Goal: Information Seeking & Learning: Learn about a topic

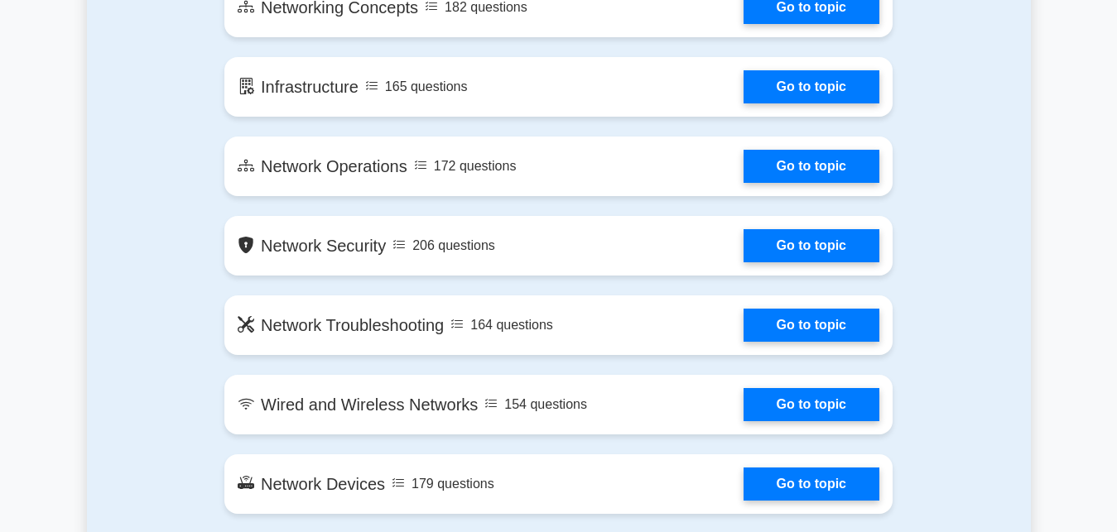
scroll to position [1183, 0]
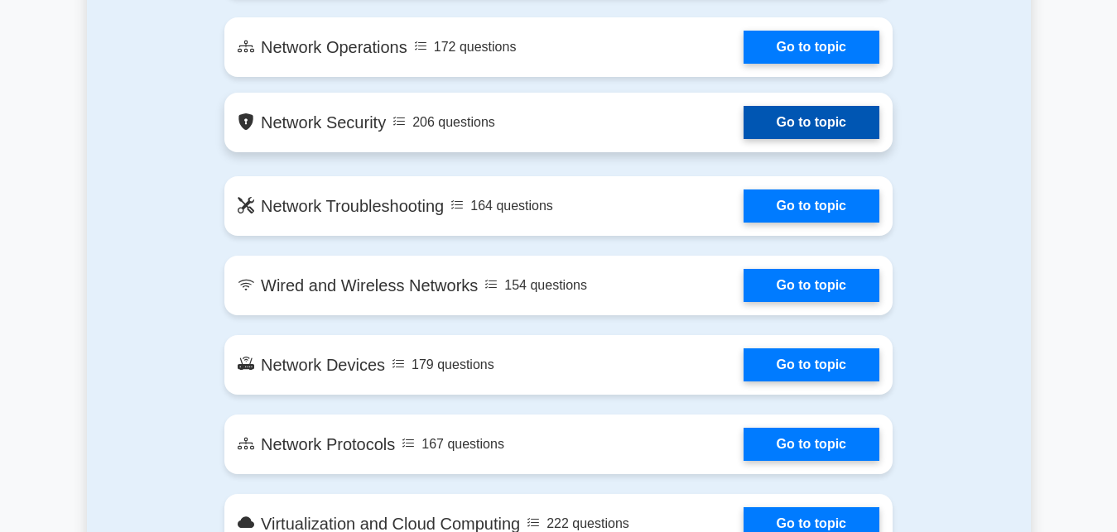
click at [744, 130] on link "Go to topic" at bounding box center [812, 122] width 136 height 33
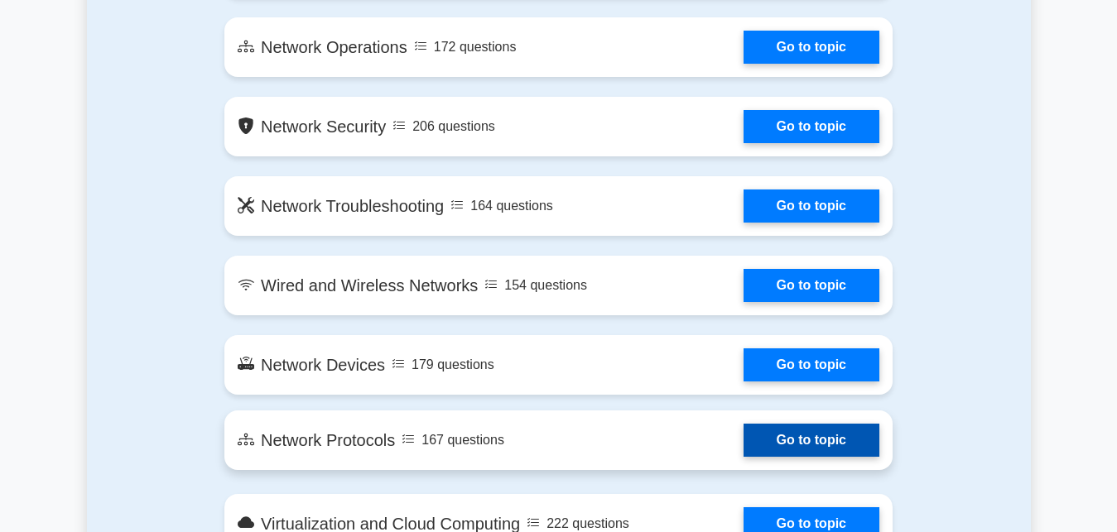
click at [744, 441] on link "Go to topic" at bounding box center [812, 440] width 136 height 33
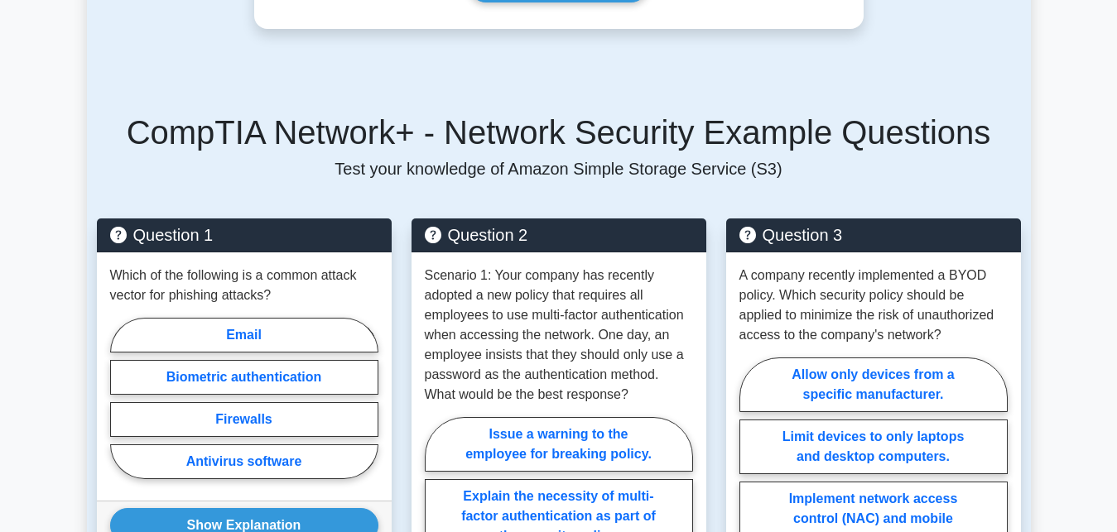
scroll to position [1436, 0]
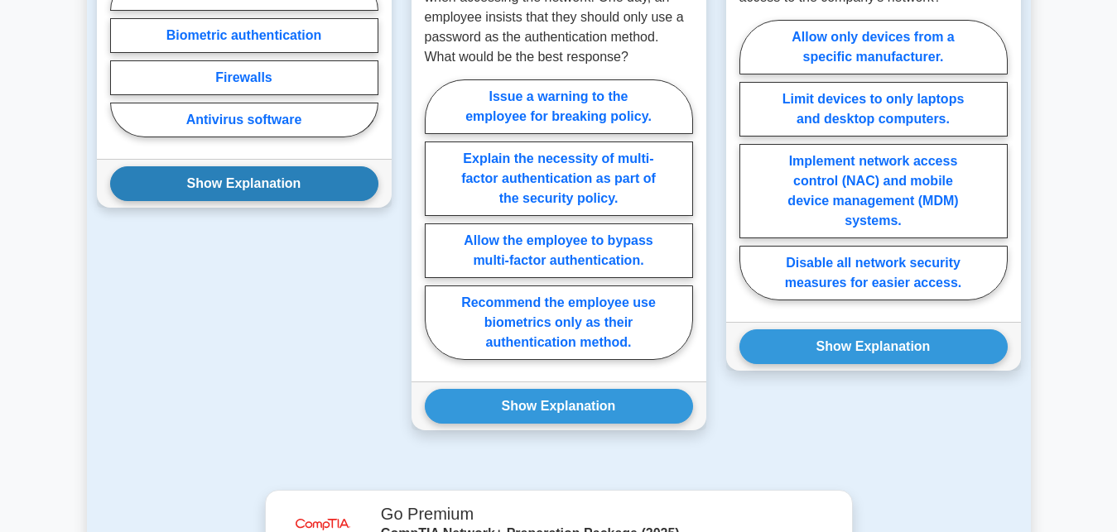
click at [263, 166] on button "Show Explanation" at bounding box center [244, 183] width 268 height 35
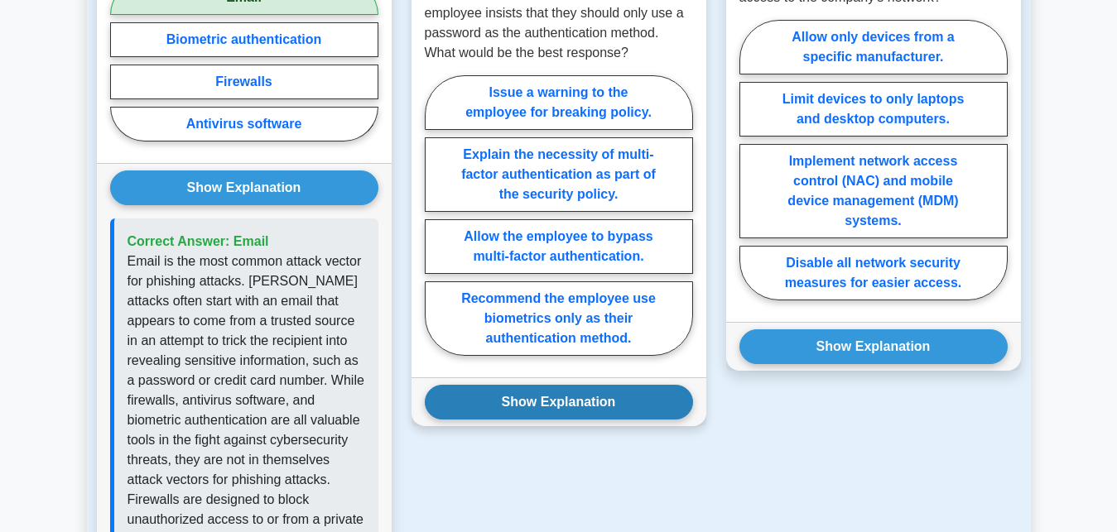
click at [567, 385] on button "Show Explanation" at bounding box center [559, 402] width 268 height 35
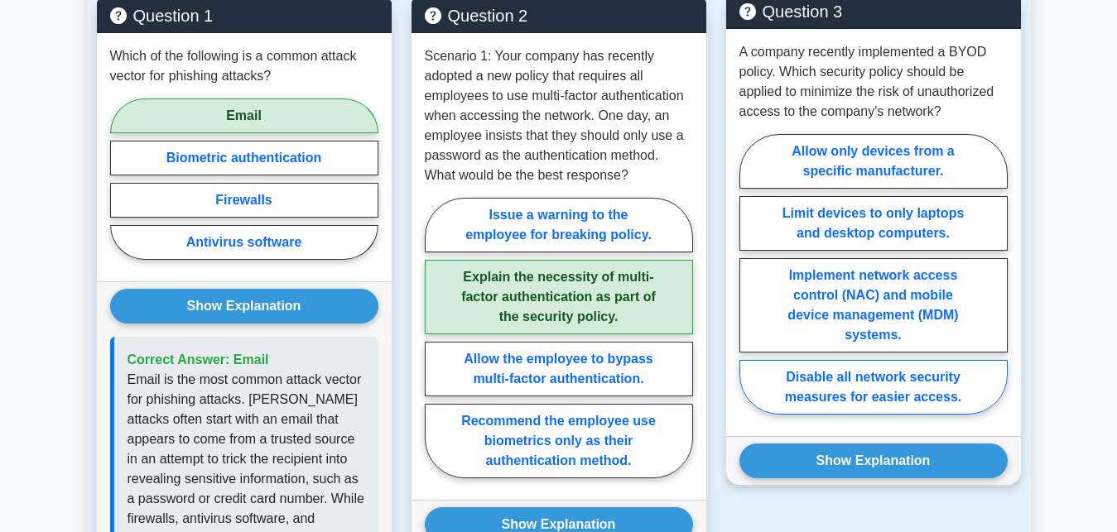
scroll to position [1352, 0]
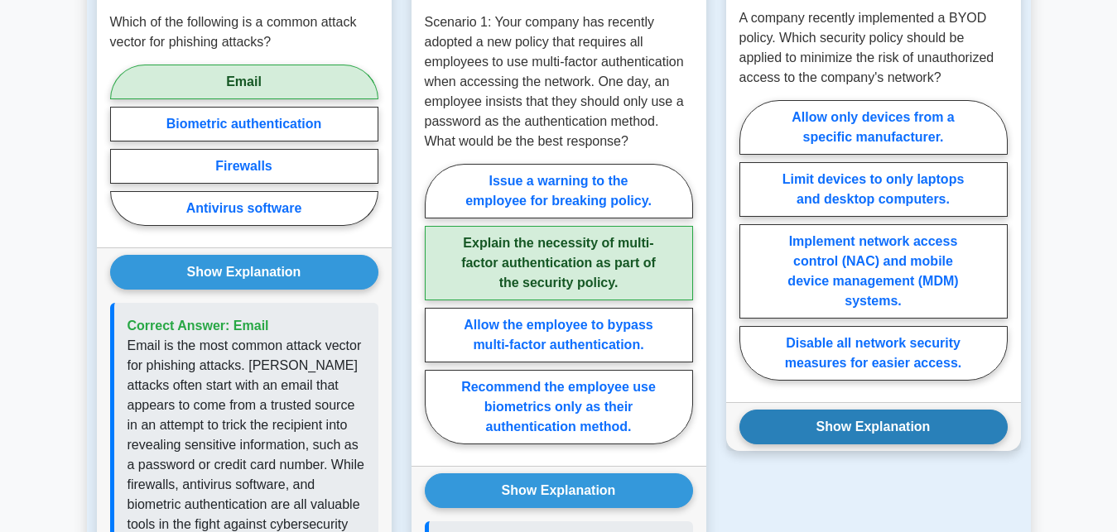
click at [864, 410] on button "Show Explanation" at bounding box center [874, 427] width 268 height 35
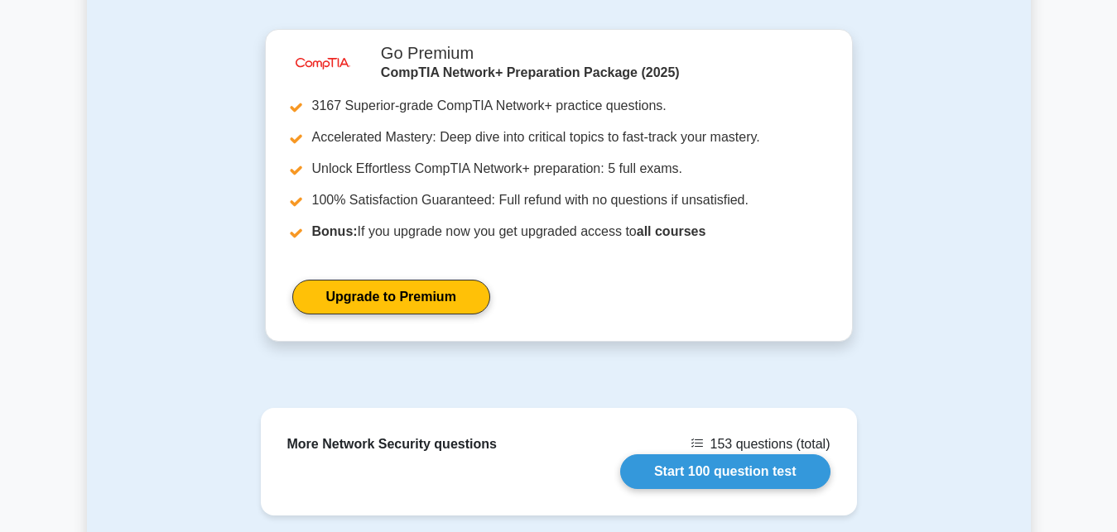
scroll to position [2703, 0]
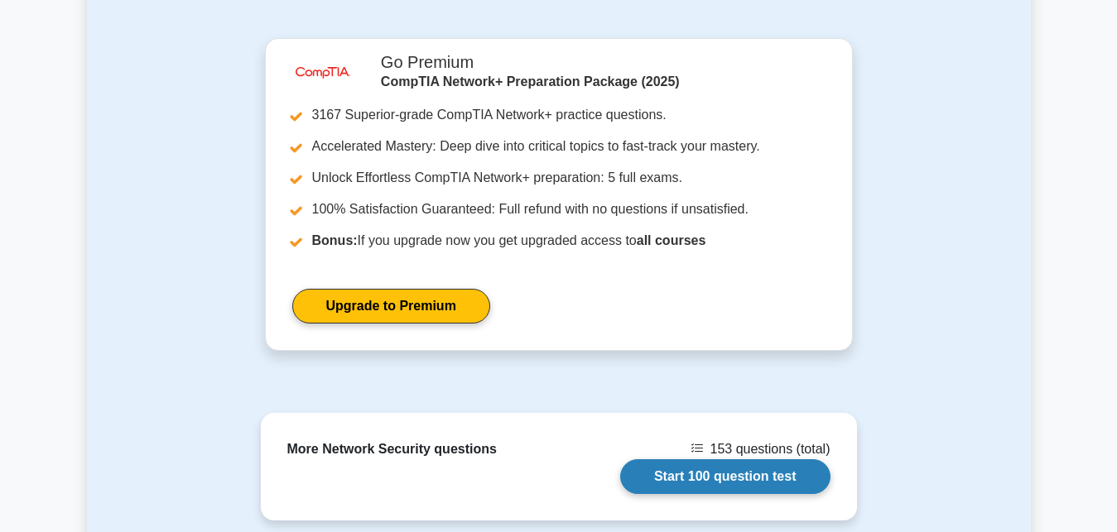
click at [620, 460] on link "Start 100 question test" at bounding box center [725, 477] width 210 height 35
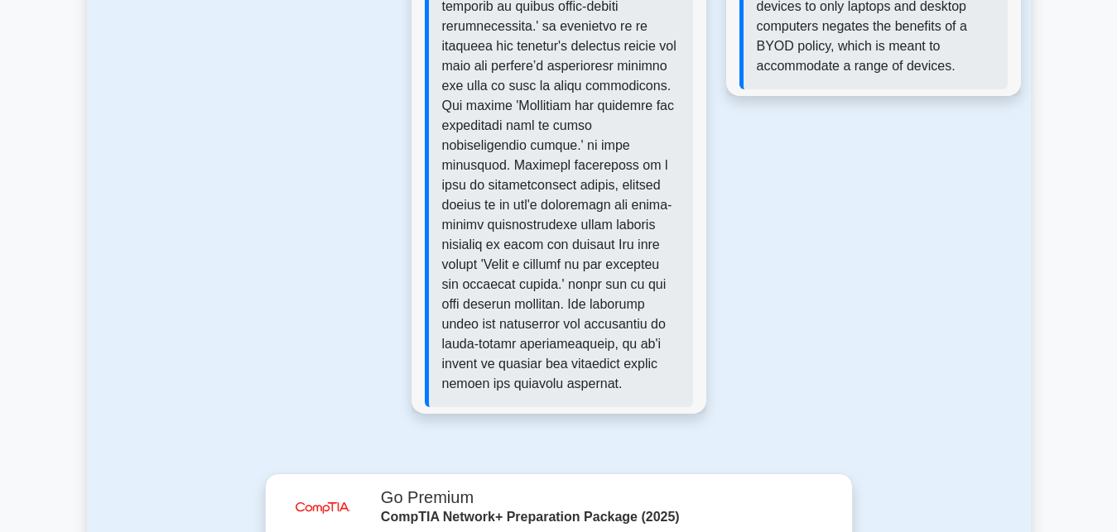
scroll to position [2196, 0]
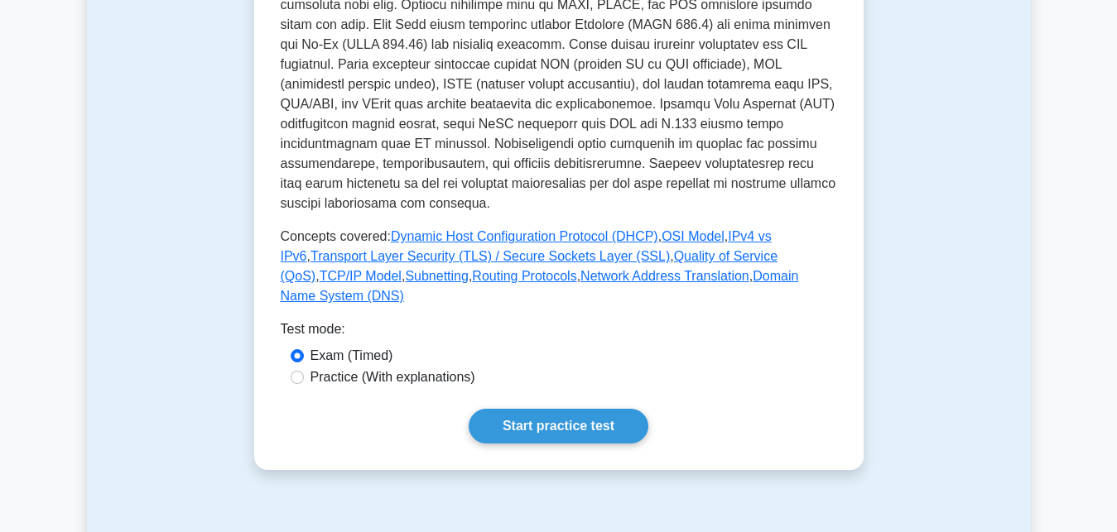
scroll to position [676, 0]
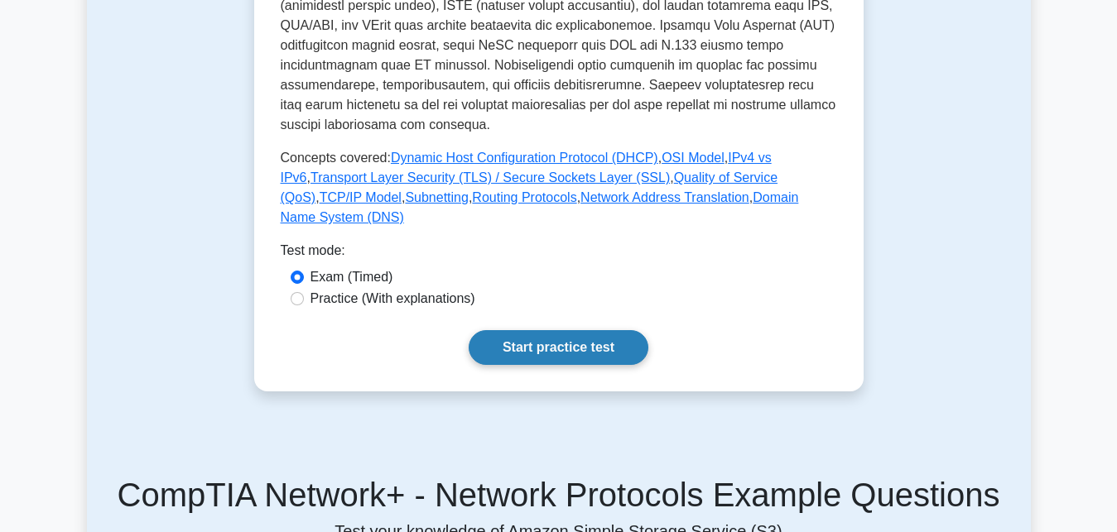
click at [557, 330] on link "Start practice test" at bounding box center [559, 347] width 180 height 35
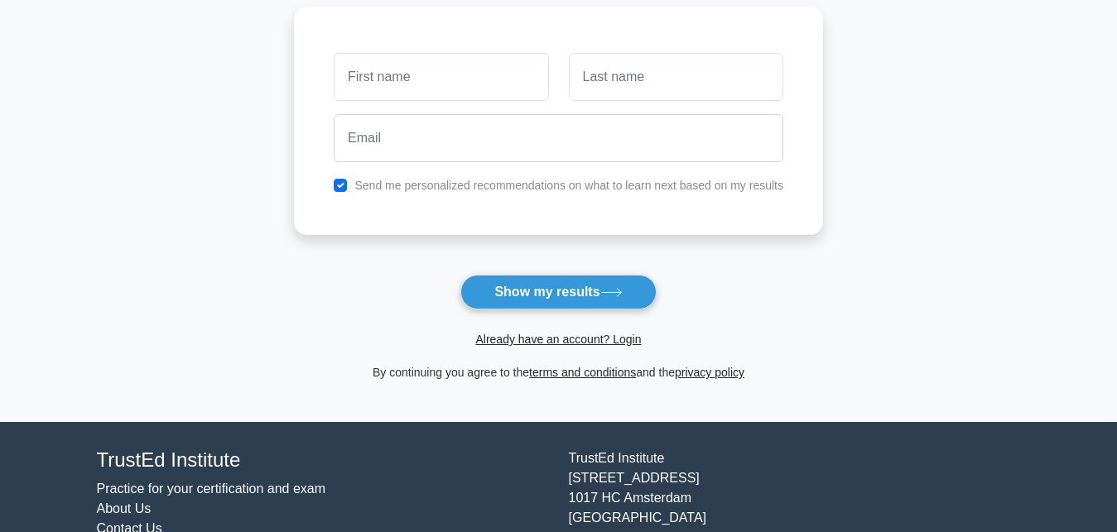
scroll to position [301, 0]
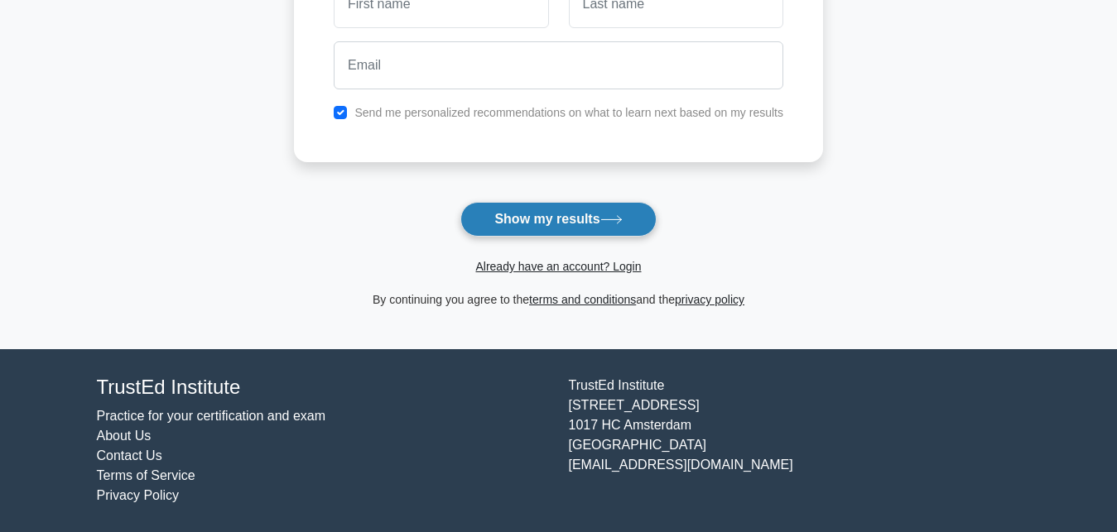
click at [515, 221] on button "Show my results" at bounding box center [557, 219] width 195 height 35
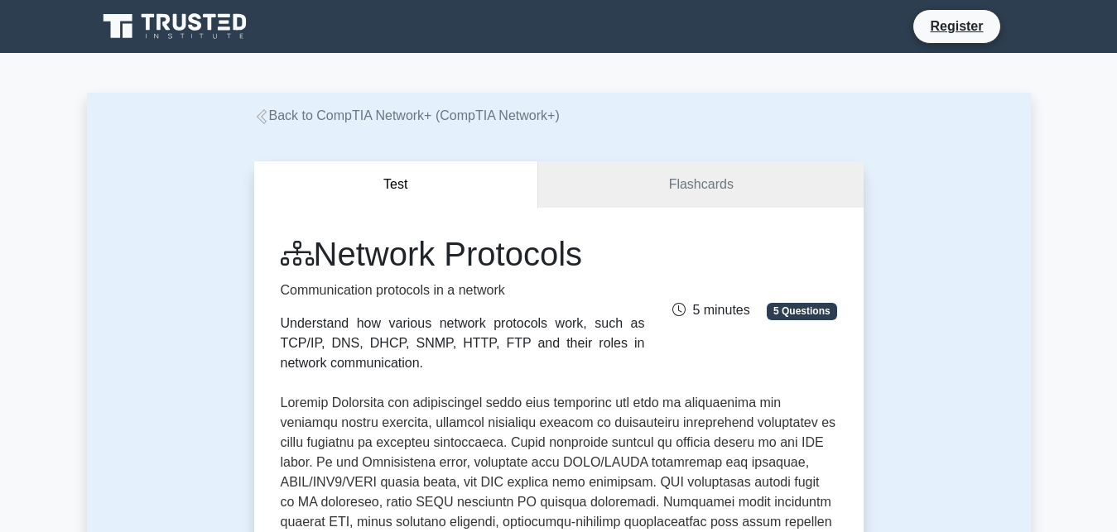
scroll to position [676, 0]
